Goal: Information Seeking & Learning: Find contact information

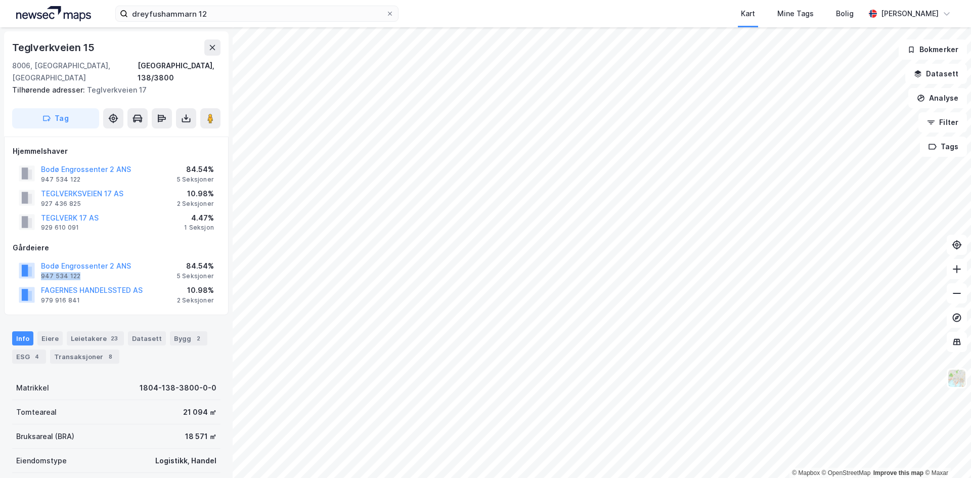
drag, startPoint x: 77, startPoint y: 265, endPoint x: 40, endPoint y: 265, distance: 36.9
click at [40, 265] on div "Bodø Engrossenter 2 ANS 947 534 122" at bounding box center [75, 270] width 112 height 20
copy div "947 534 122"
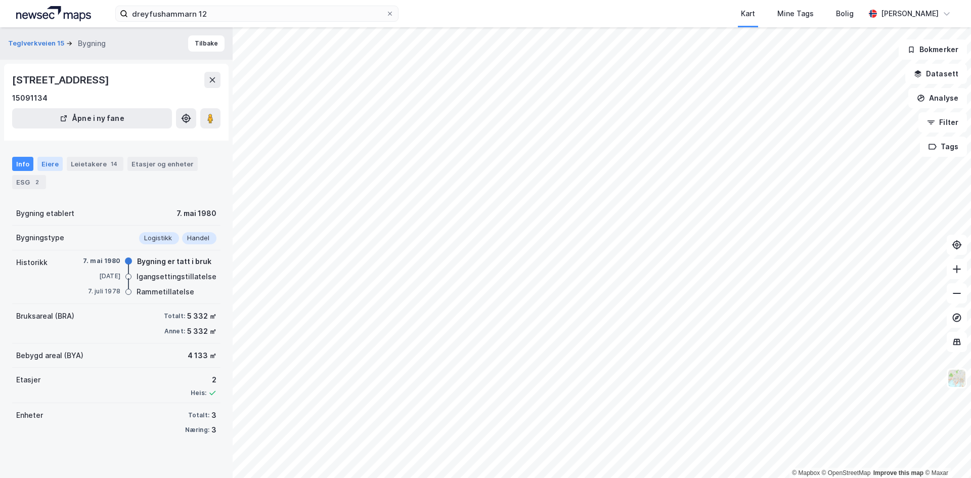
click at [43, 167] on div "Eiere" at bounding box center [49, 164] width 25 height 14
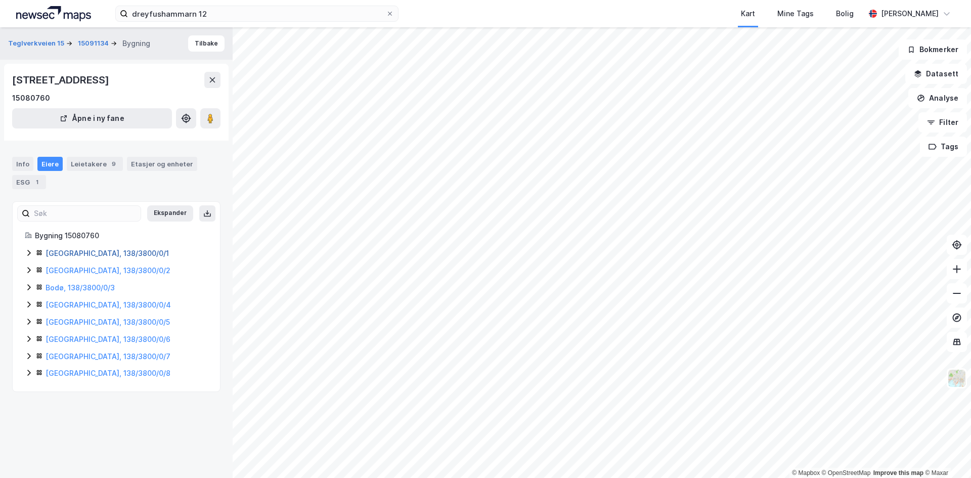
click at [64, 254] on link "[GEOGRAPHIC_DATA], 138/3800/0/1" at bounding box center [107, 253] width 123 height 9
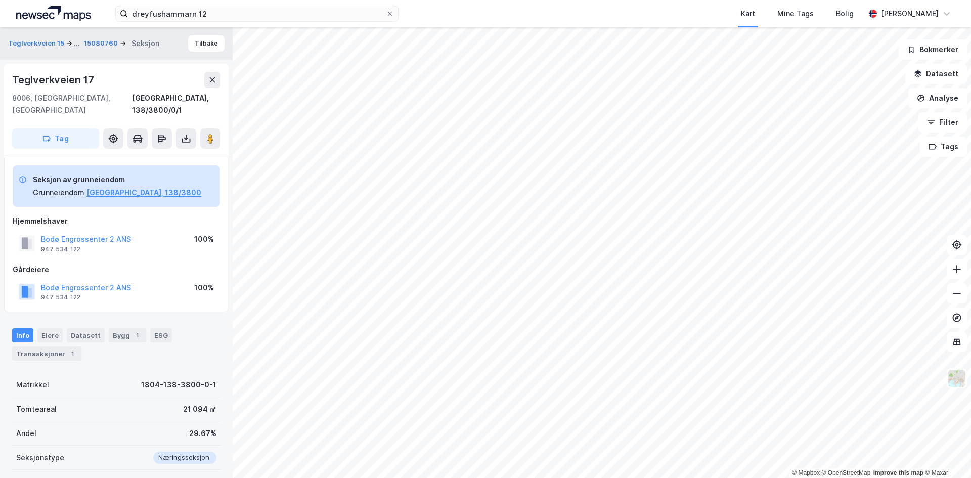
scroll to position [1, 0]
drag, startPoint x: 133, startPoint y: 225, endPoint x: 43, endPoint y: 229, distance: 90.6
click at [43, 231] on div "Bodø Engrossenter 2 ANS 947 534 122 100%" at bounding box center [116, 243] width 207 height 24
copy button "Bodø Engrossenter 2 ANS"
click at [138, 231] on div "Bodø Engrossenter 2 ANS 947 534 122 100%" at bounding box center [116, 243] width 207 height 24
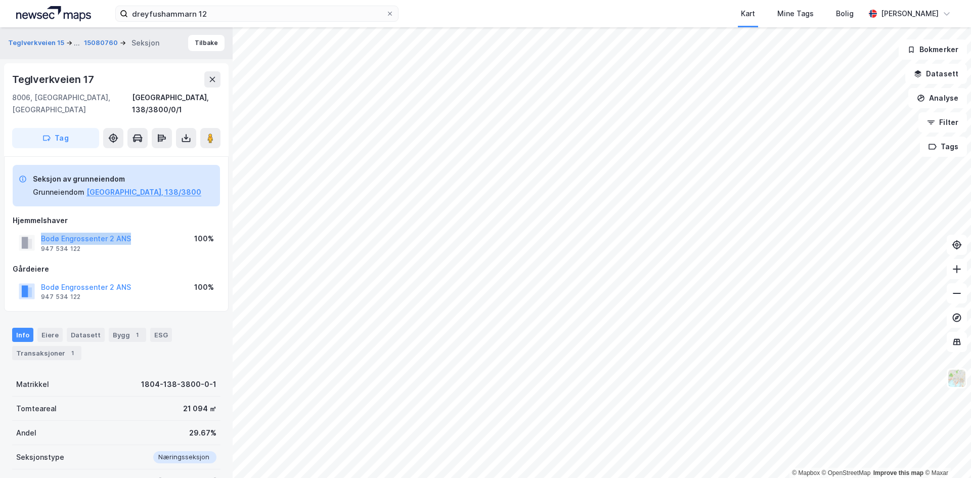
drag, startPoint x: 123, startPoint y: 226, endPoint x: 40, endPoint y: 229, distance: 83.0
click at [40, 231] on div "Bodø Engrossenter 2 ANS 947 534 122 100%" at bounding box center [116, 243] width 207 height 24
drag, startPoint x: 84, startPoint y: 236, endPoint x: 42, endPoint y: 237, distance: 42.5
click at [42, 237] on div "Bodø Engrossenter 2 ANS 947 534 122" at bounding box center [86, 243] width 90 height 20
copy div "947 534 122"
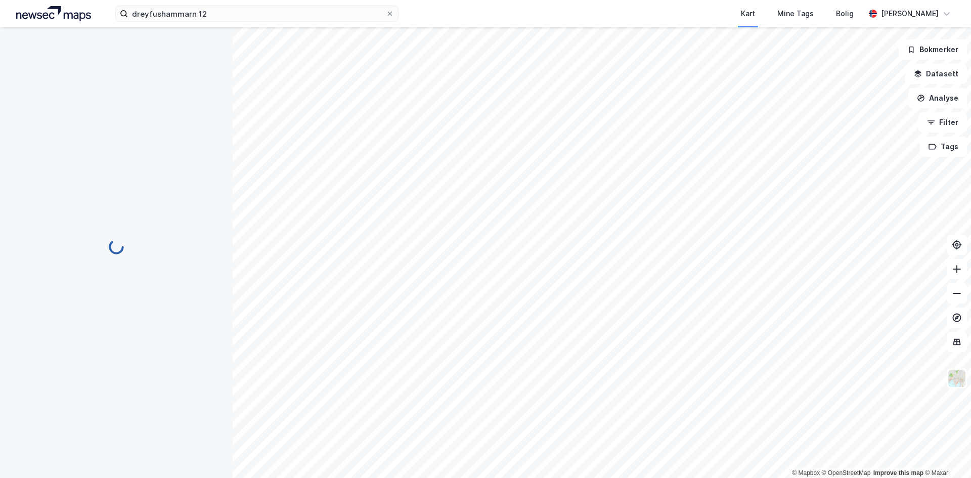
scroll to position [1, 0]
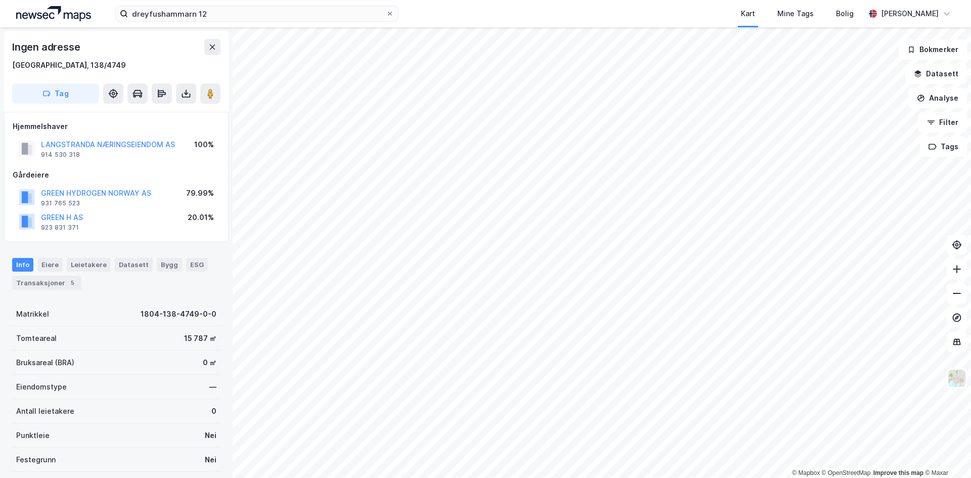
scroll to position [1, 0]
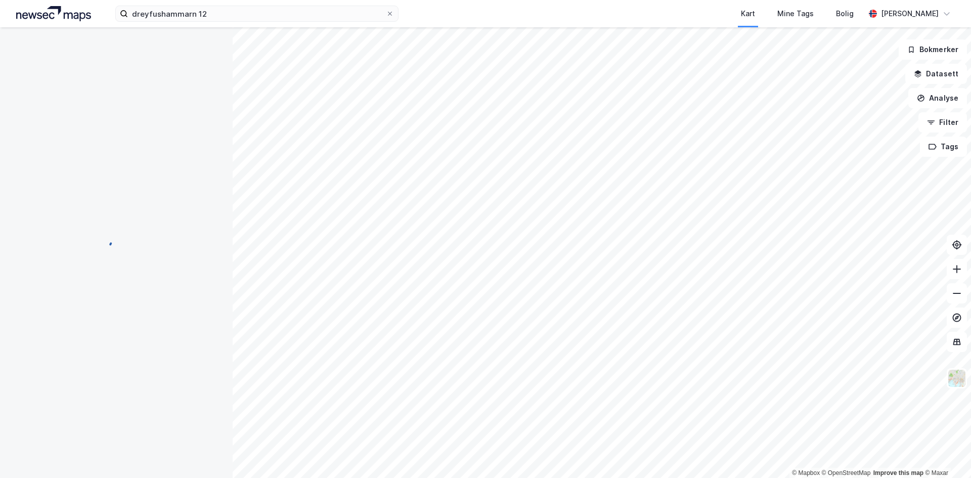
scroll to position [1, 0]
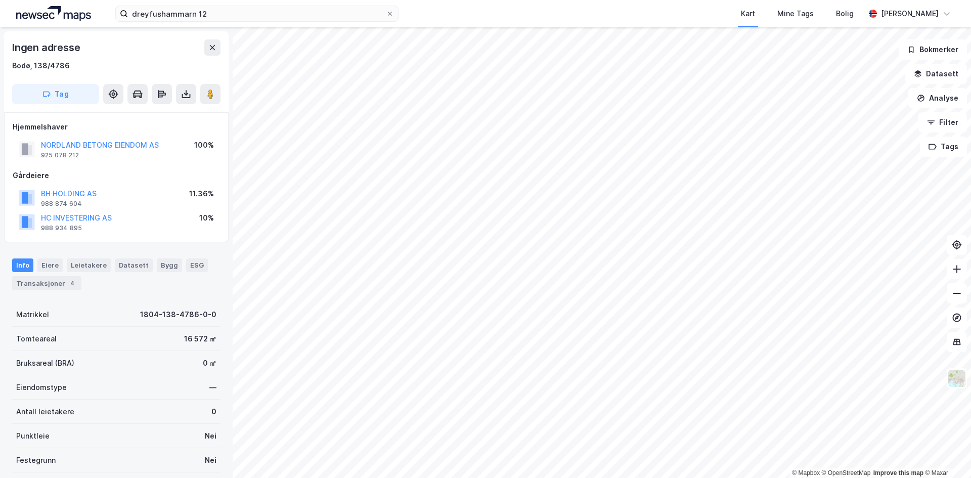
scroll to position [1, 0]
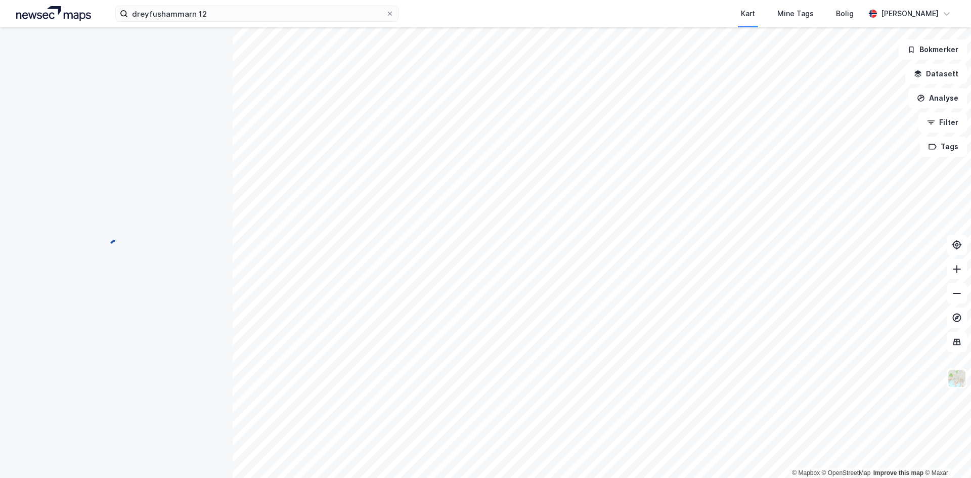
scroll to position [1, 0]
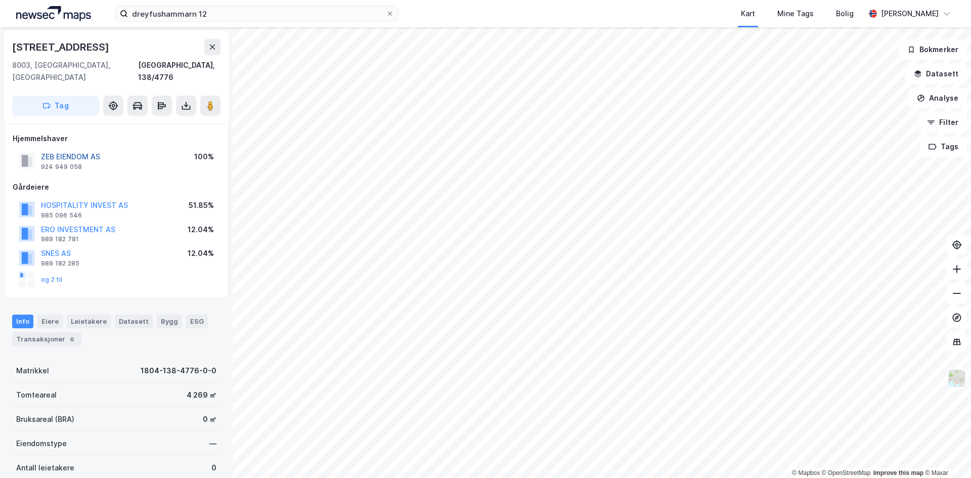
click at [0, 0] on button "ZEB EIENDOM AS" at bounding box center [0, 0] width 0 height 0
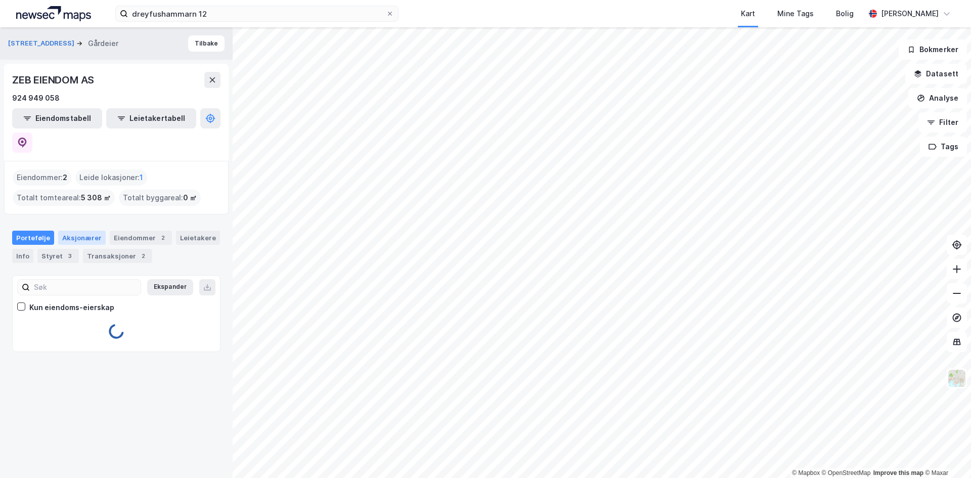
click at [76, 231] on div "Aksjonærer" at bounding box center [82, 238] width 48 height 14
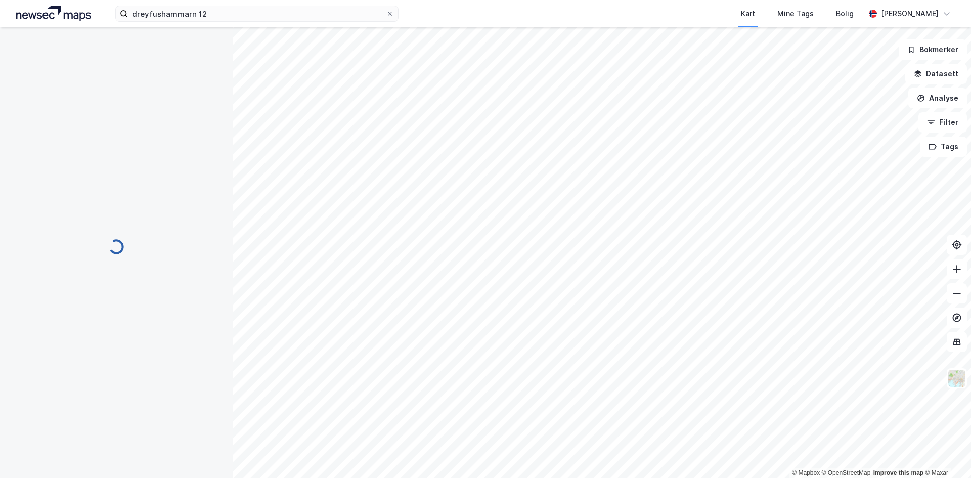
scroll to position [1, 0]
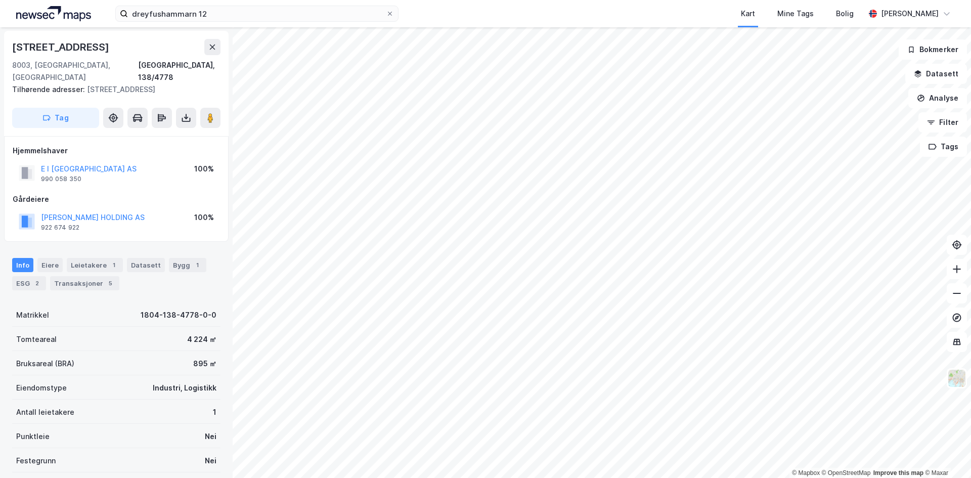
scroll to position [1, 0]
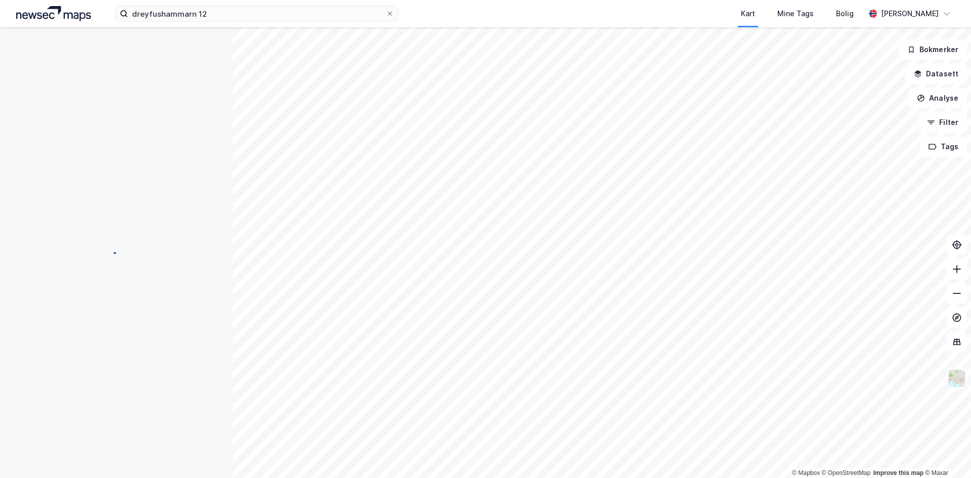
scroll to position [1, 0]
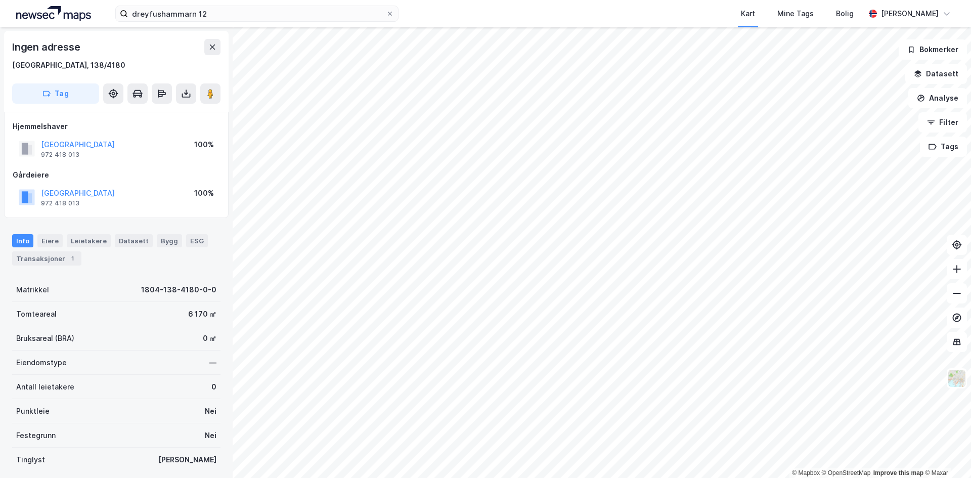
scroll to position [1, 0]
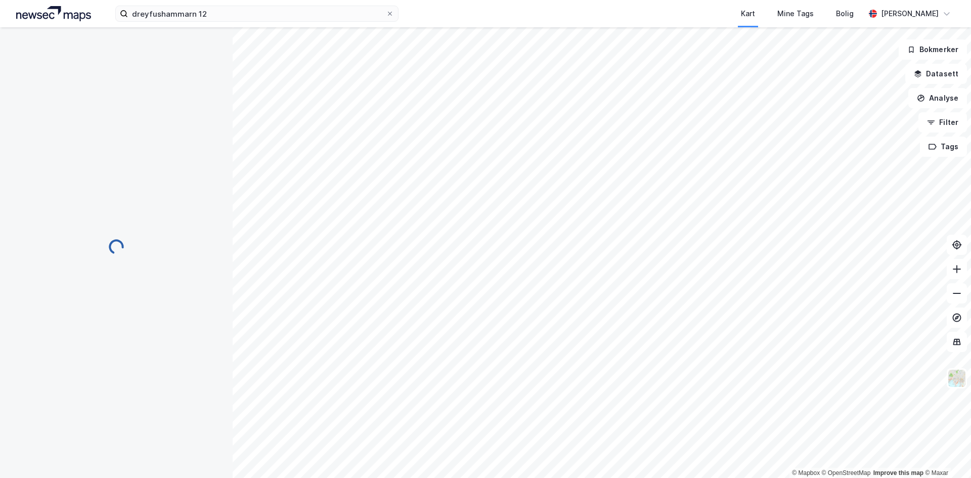
scroll to position [1, 0]
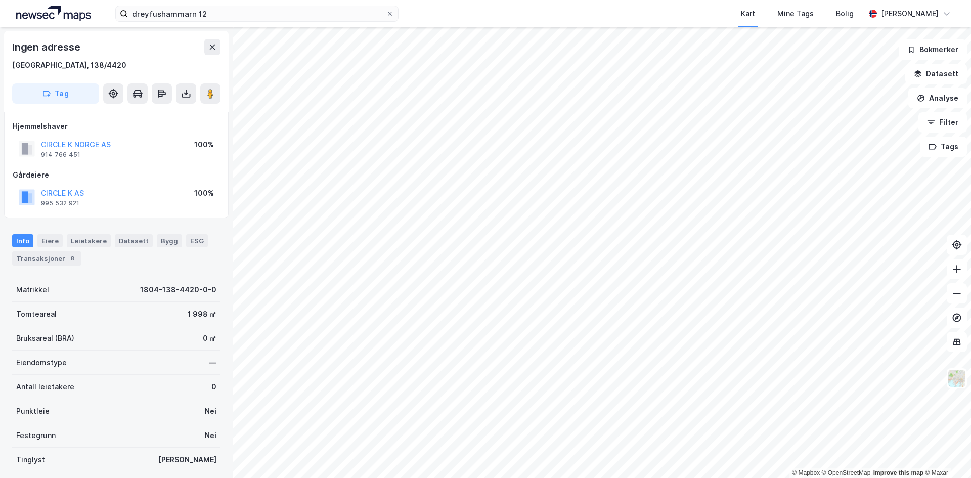
scroll to position [1, 0]
